Goal: Information Seeking & Learning: Understand process/instructions

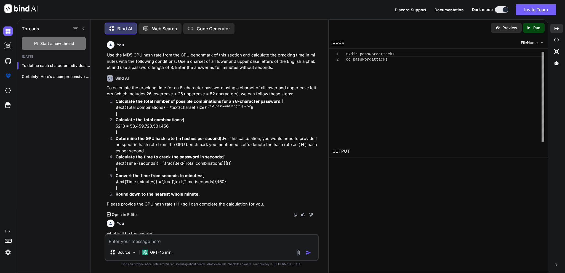
scroll to position [4263, 0]
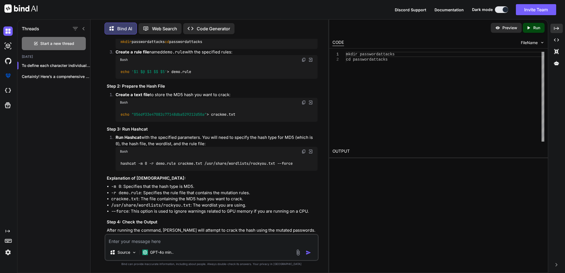
click at [172, 245] on div "Source GPT-4o min.." at bounding box center [211, 247] width 214 height 27
click at [558, 25] on div "Threads Start a new thread [DATE] To define each character individually us... C…" at bounding box center [290, 146] width 547 height 254
click at [559, 26] on div "Created with Pixso." at bounding box center [556, 28] width 12 height 9
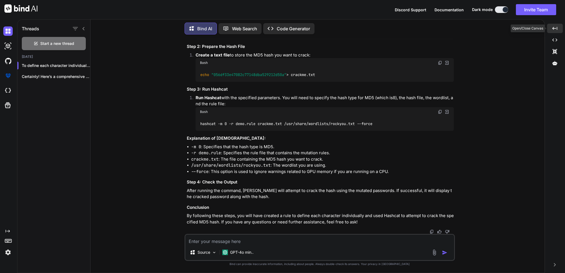
scroll to position [3880, 0]
click at [221, 239] on textarea at bounding box center [319, 240] width 269 height 10
type textarea "How to transfer the file from the window11 to kali linux"
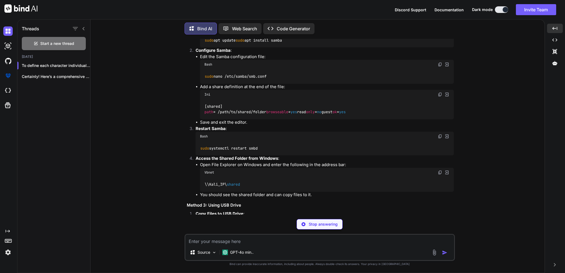
scroll to position [4696, 0]
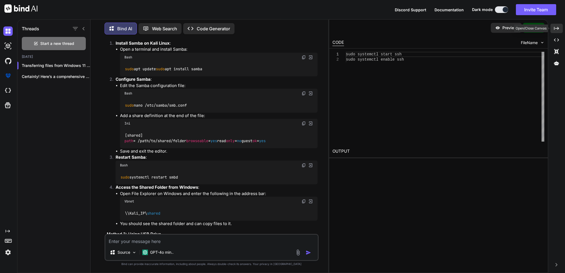
click at [557, 31] on icon "Created with Pixso." at bounding box center [556, 28] width 5 height 5
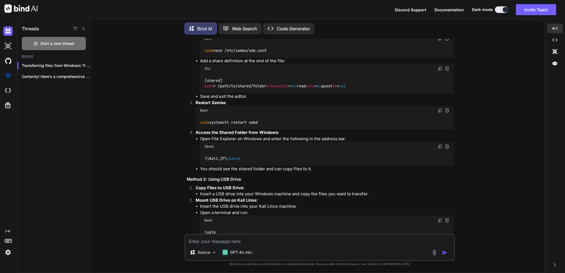
scroll to position [4322, 0]
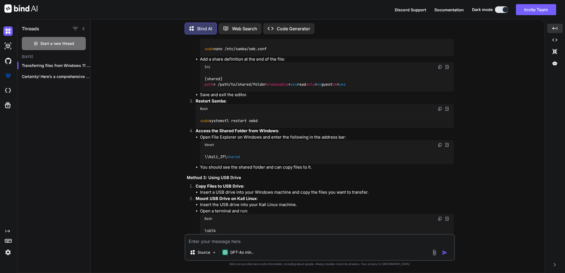
click at [208, 241] on textarea at bounding box center [319, 240] width 269 height 10
paste textarea "scp path_to_file username@Kali_IP:/path/to/destination/"
drag, startPoint x: 243, startPoint y: 242, endPoint x: 222, endPoint y: 244, distance: 21.3
click at [222, 244] on textarea "scp path_to_file username@Kali_IP:/path/to/destination/" at bounding box center [319, 240] width 269 height 10
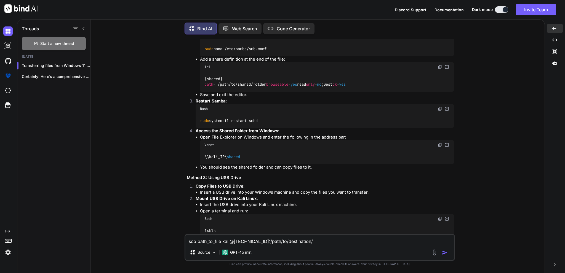
click at [212, 243] on textarea "scp path_to_file kali@[TECHNICAL_ID]:/path/to/destination/" at bounding box center [319, 240] width 269 height 10
drag, startPoint x: 265, startPoint y: 243, endPoint x: 311, endPoint y: 241, distance: 46.3
click at [311, 241] on textarea "scp path_to_file kali@[TECHNICAL_ID]:/path/to/destination/" at bounding box center [319, 240] width 269 height 10
click at [205, 242] on textarea "scp path_to_file kali@[TECHNICAL_ID]:/home/" at bounding box center [319, 240] width 269 height 10
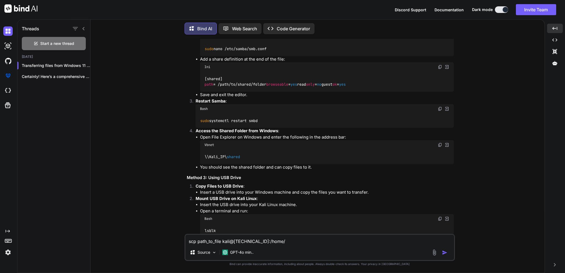
click at [205, 242] on textarea "scp path_to_file kali@[TECHNICAL_ID]:/home/" at bounding box center [319, 240] width 269 height 10
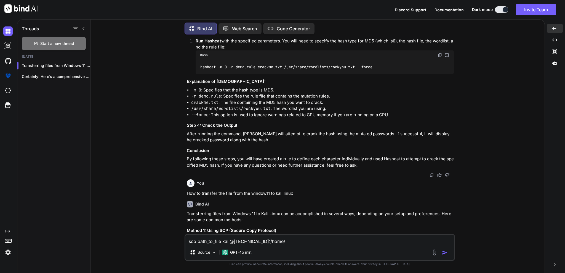
scroll to position [3908, 0]
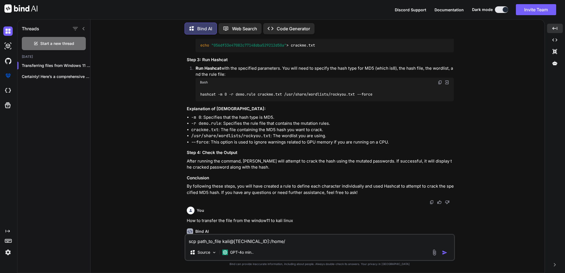
click at [211, 241] on textarea "scp path_to_file kali@[TECHNICAL_ID]:/home/" at bounding box center [319, 240] width 269 height 10
paste textarea "C:\Users\[PERSON_NAME]\Documents\Database.kdbx"
click at [353, 242] on textarea "scp C:\Users\[PERSON_NAME]\Documents\Database.kdbx kali@[TECHNICAL_ID]:/home/" at bounding box center [319, 240] width 269 height 10
type textarea "scp C:\Users\[PERSON_NAME]\Documents\Database.kdbx kali@[TECHNICAL_ID]:/home/ c…"
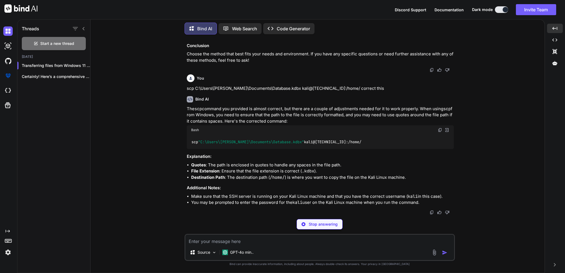
scroll to position [5153, 0]
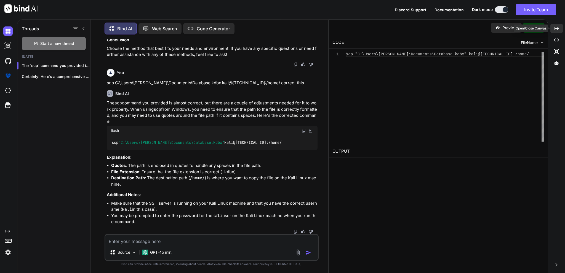
click at [560, 31] on div "Created with Pixso." at bounding box center [556, 28] width 12 height 9
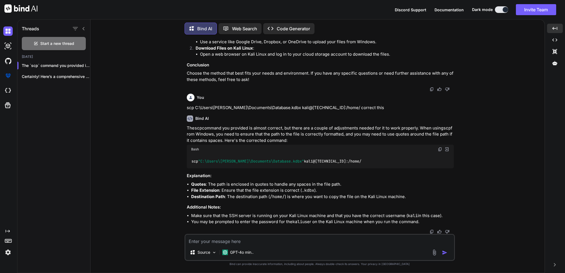
click at [440, 152] on img at bounding box center [439, 149] width 4 height 4
click at [227, 238] on textarea at bounding box center [319, 240] width 269 height 10
type textarea "how to copy file from window to kali"
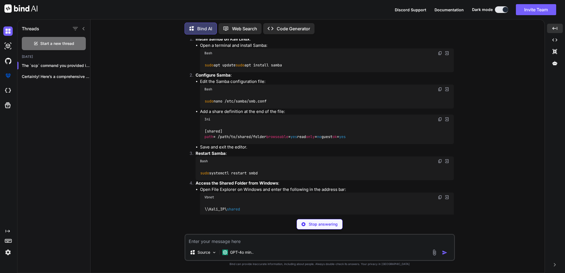
scroll to position [5005, 0]
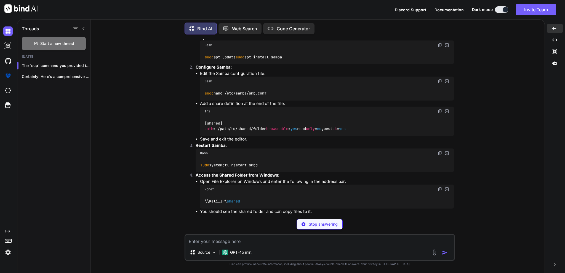
drag, startPoint x: 202, startPoint y: 92, endPoint x: 275, endPoint y: 90, distance: 73.1
copy code "sudo systemctl start ssh"
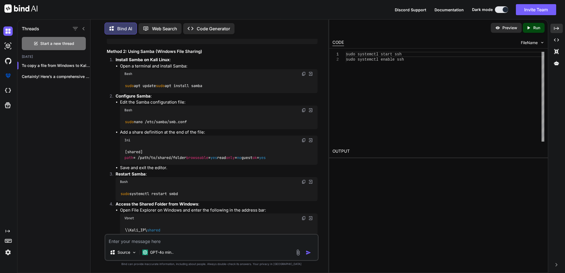
drag, startPoint x: 181, startPoint y: 104, endPoint x: 120, endPoint y: 104, distance: 60.6
copy code "sudo systemctl enable ssh"
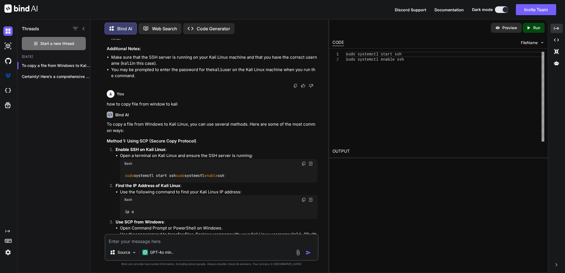
scroll to position [5190, 0]
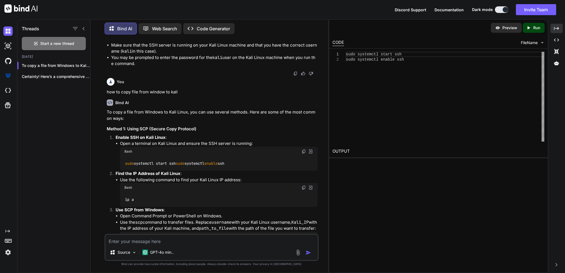
click at [129, 238] on textarea at bounding box center [211, 240] width 212 height 10
paste textarea "???(kali?kali)-[~] ??$ ip a 1: lo: <LOOPBACK,UP,LOWER_UP> mtu 65536 qdisc noque…"
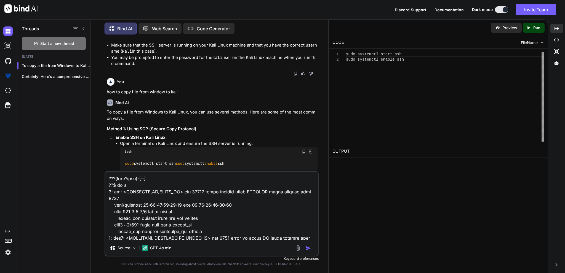
scroll to position [192, 0]
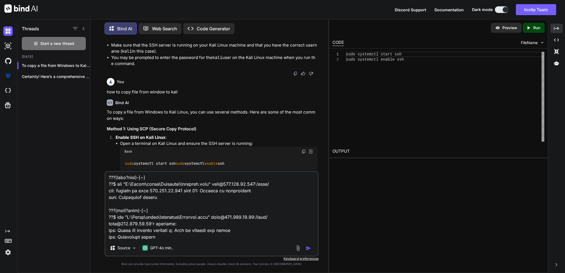
type textarea "???(kali?kali)-[~] ??$ ip a 1: lo: <LOOPBACK,UP,LOWER_UP> mtu 65536 qdisc noque…"
click at [306, 246] on div at bounding box center [304, 248] width 18 height 6
click at [308, 249] on img "button" at bounding box center [308, 249] width 6 height 6
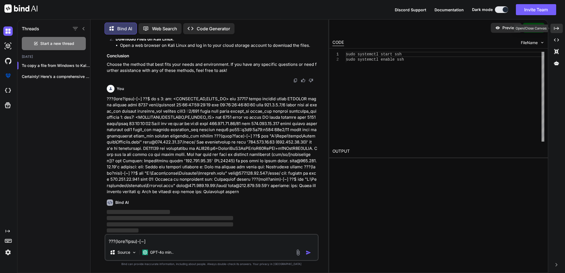
click at [558, 31] on icon "Created with Pixso." at bounding box center [556, 28] width 5 height 5
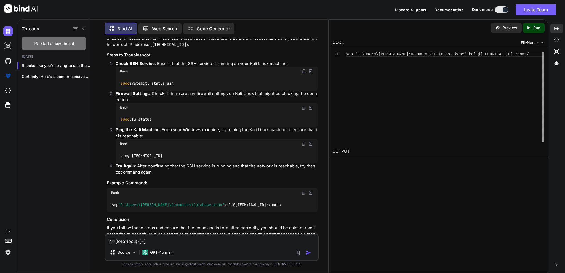
scroll to position [5655, 0]
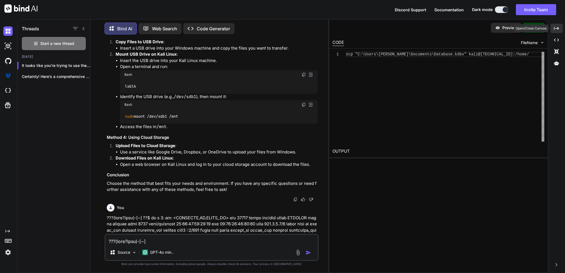
click at [561, 29] on div "Created with Pixso." at bounding box center [556, 28] width 12 height 9
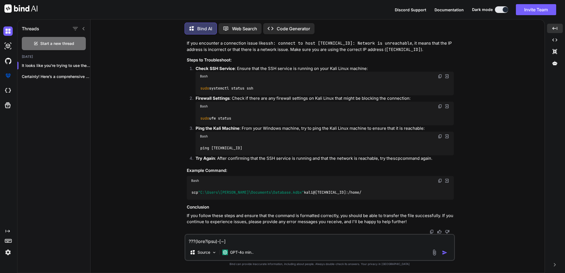
scroll to position [5817, 0]
drag, startPoint x: 240, startPoint y: 167, endPoint x: 198, endPoint y: 170, distance: 42.3
click at [198, 155] on div "ping [TECHNICAL_ID]" at bounding box center [324, 148] width 258 height 14
copy code "ping [TECHNICAL_ID]"
drag, startPoint x: 197, startPoint y: 108, endPoint x: 282, endPoint y: 108, distance: 85.5
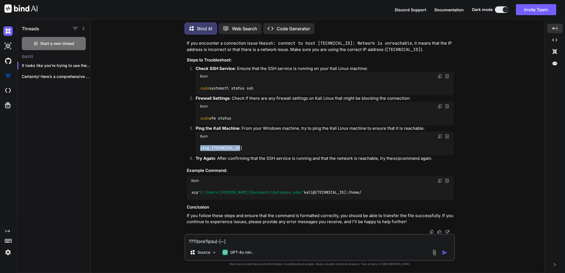
click at [282, 95] on div "sudo systemctl status ssh" at bounding box center [324, 88] width 258 height 14
copy code "sudo systemctl status ssh"
drag, startPoint x: 238, startPoint y: 137, endPoint x: 190, endPoint y: 136, distance: 47.4
click at [190, 136] on ol "Check SSH Service : Ensure that the SSH service is running on your Kali Linux m…" at bounding box center [320, 115] width 267 height 98
copy code "sudo ufw status"
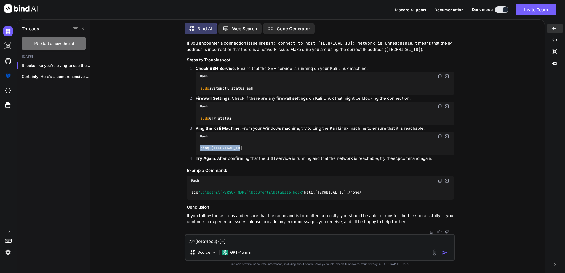
scroll to position [5837, 0]
click at [440, 182] on img at bounding box center [439, 181] width 4 height 4
